Goal: Transaction & Acquisition: Purchase product/service

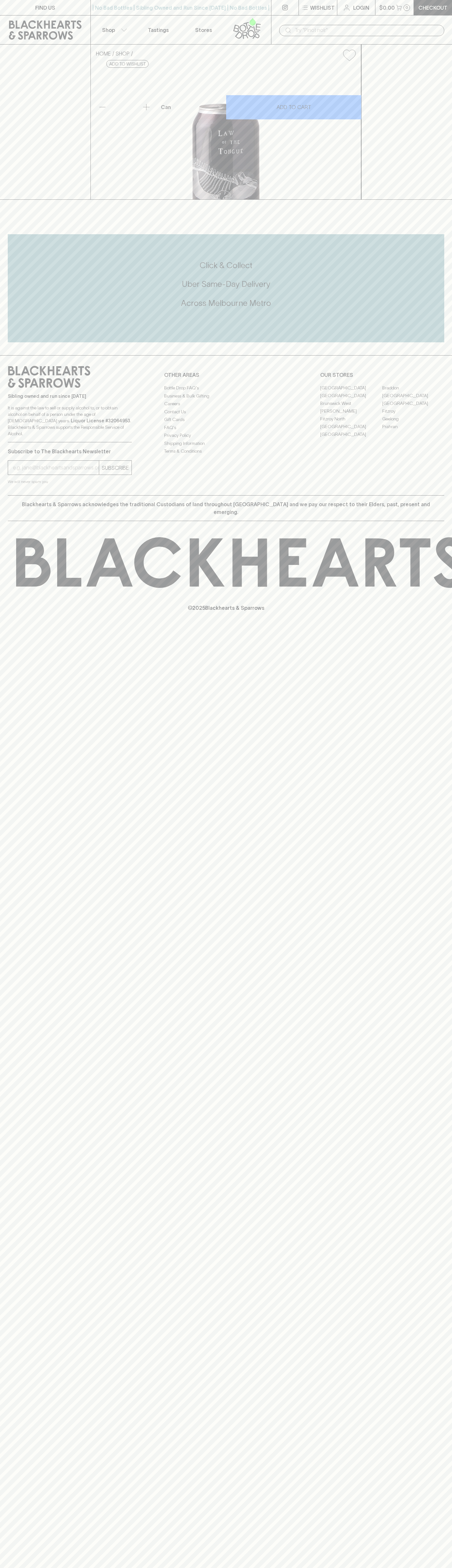
click at [413, 391] on link "Braddon" at bounding box center [413, 388] width 62 height 8
click at [260, 23] on icon at bounding box center [247, 28] width 37 height 21
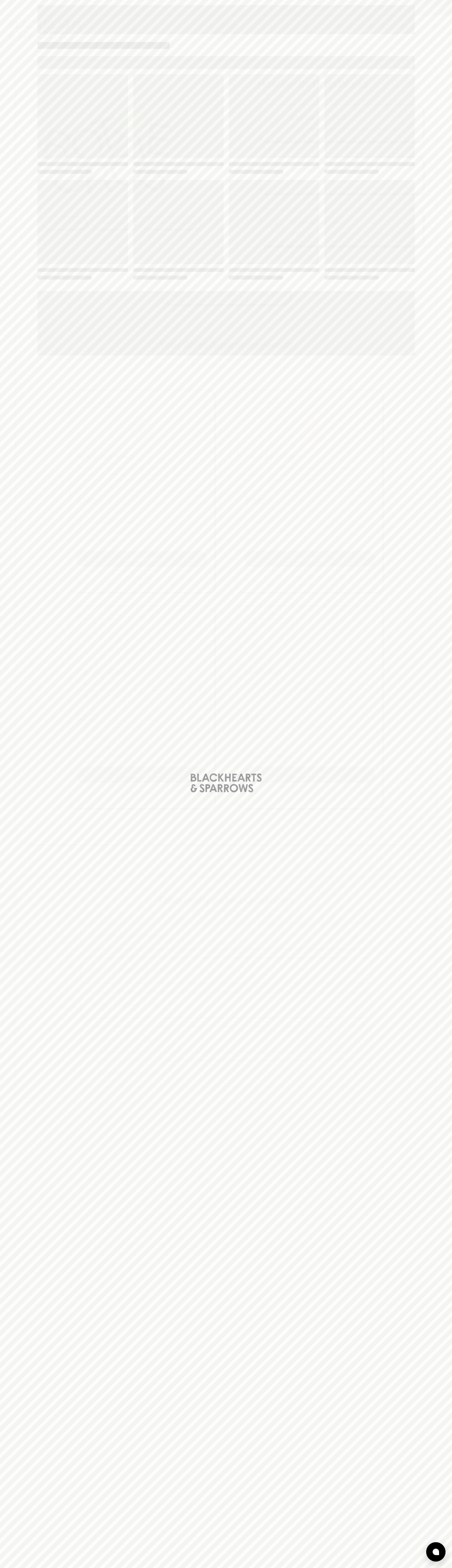
click at [311, 1567] on html "⠀ ⠀ Wishlist Login $0.00 0 Checkout Shop ​ No bad bottles Curated by us Deliver…" at bounding box center [226, 949] width 452 height 1898
click at [27, 499] on div "Loading" at bounding box center [226, 784] width 452 height 1568
